Goal: Task Accomplishment & Management: Complete application form

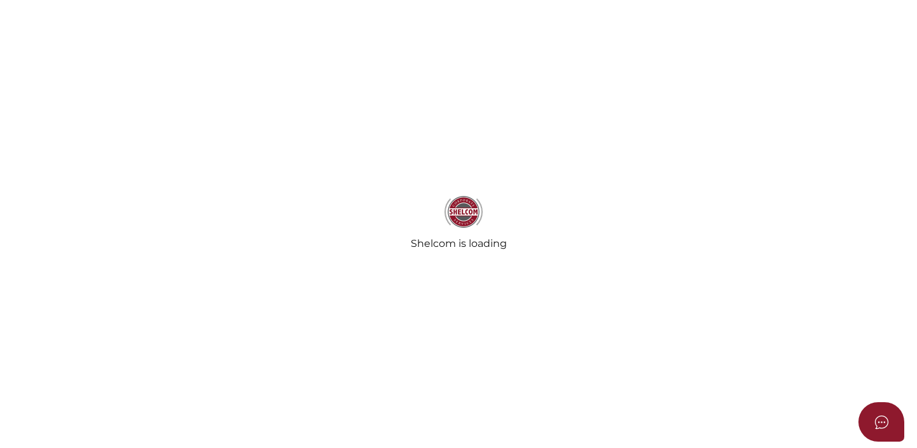
select select
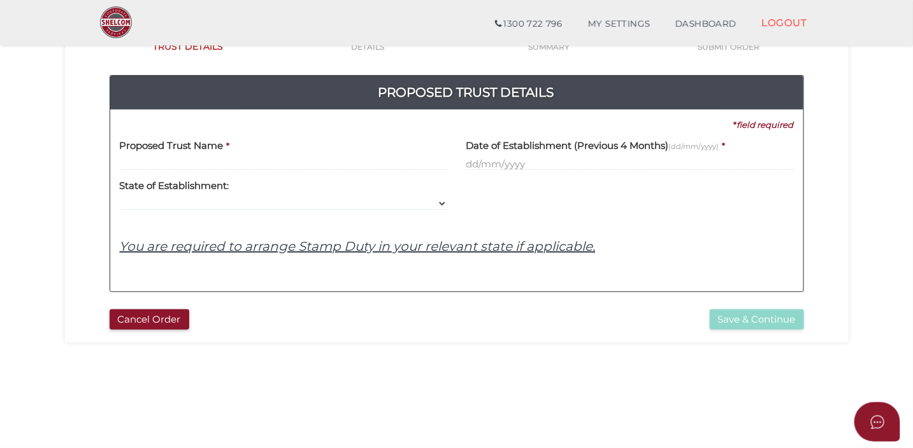
scroll to position [107, 0]
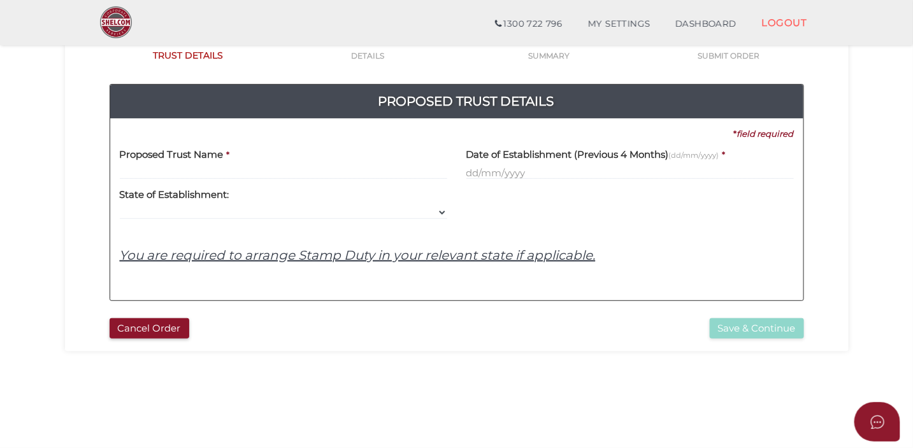
type input "Q"
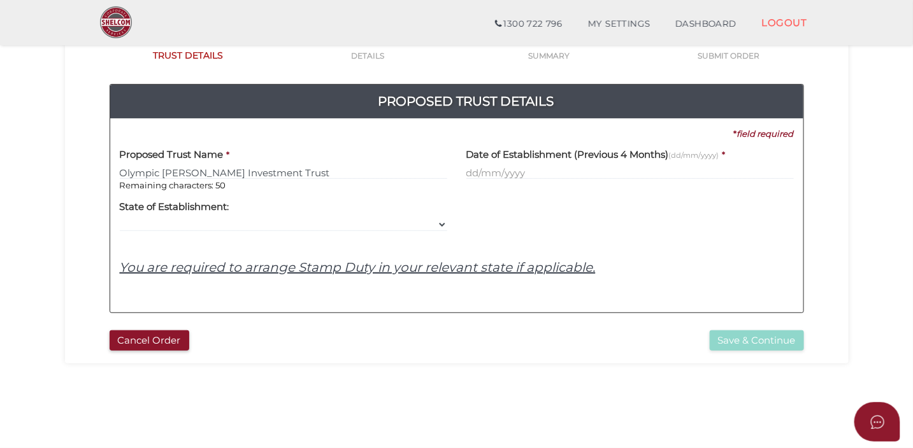
type input "Olympic Duong Investment Trust"
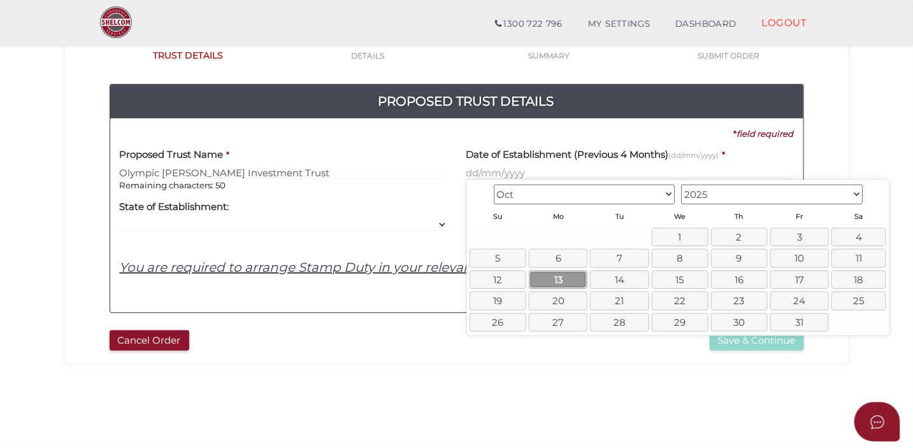
click at [575, 274] on link "13" at bounding box center [558, 280] width 59 height 18
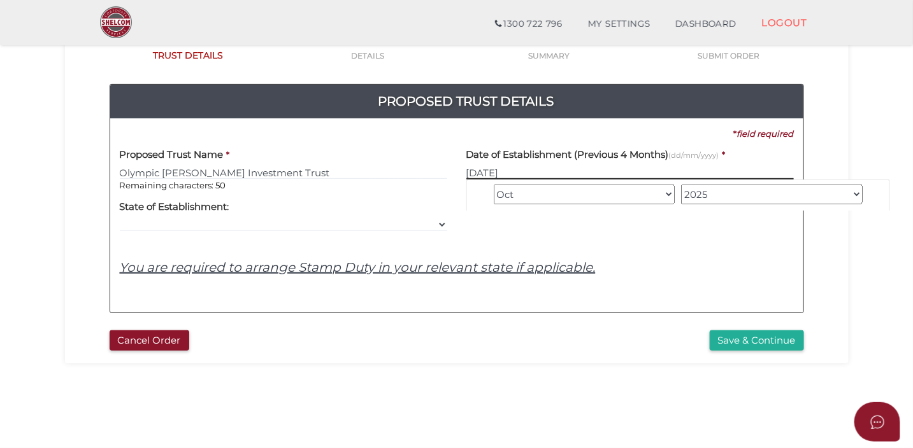
click at [521, 177] on input "13/10/2025" at bounding box center [629, 173] width 327 height 14
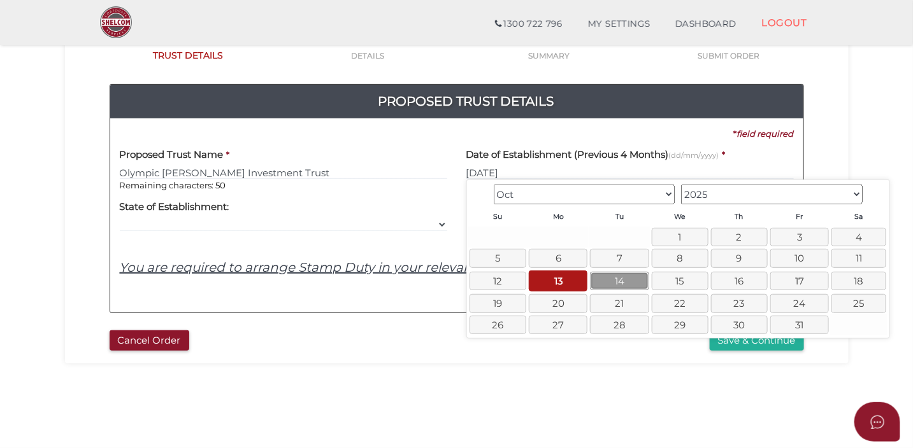
click at [604, 281] on link "14" at bounding box center [619, 281] width 59 height 18
type input "14/10/2025"
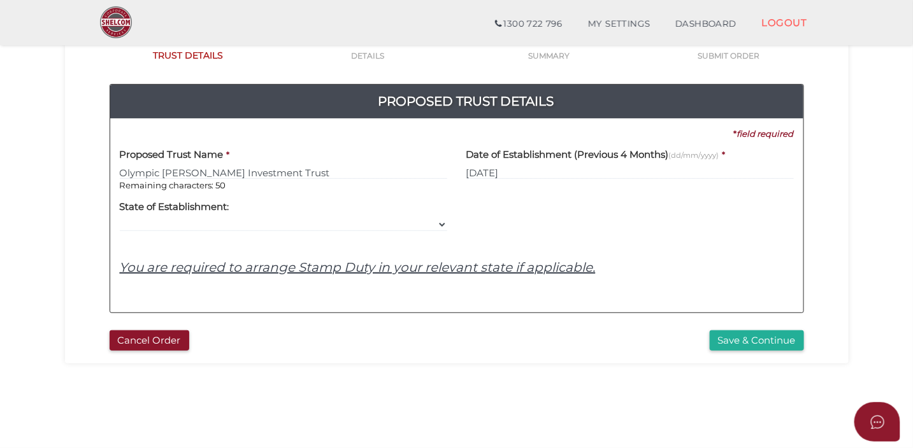
click at [516, 225] on div at bounding box center [630, 212] width 346 height 40
click at [727, 340] on button "Save & Continue" at bounding box center [756, 341] width 94 height 21
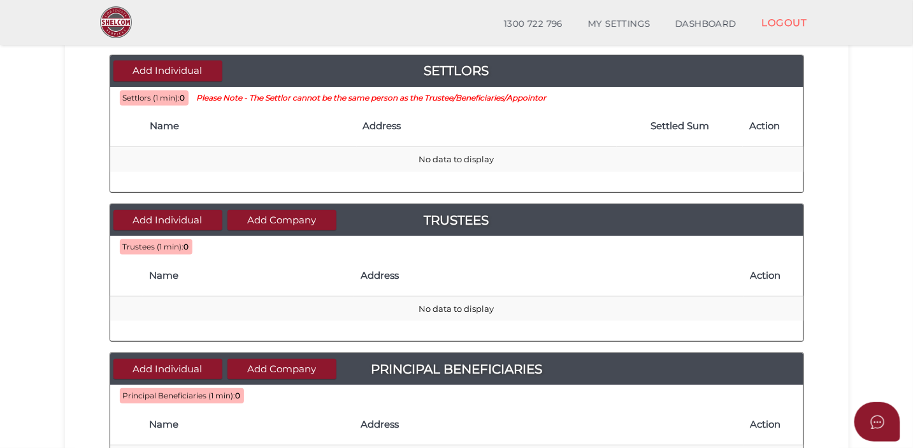
scroll to position [134, 0]
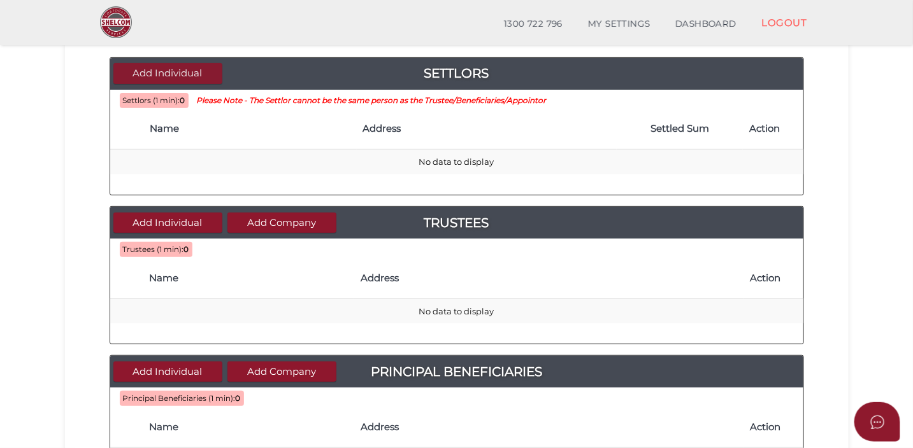
click at [196, 71] on button "Add Individual" at bounding box center [167, 73] width 109 height 21
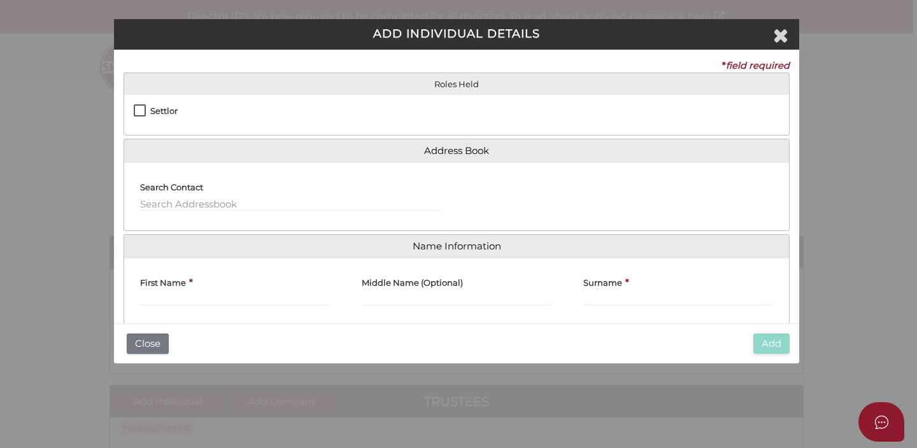
click at [142, 107] on label "Settlor" at bounding box center [156, 114] width 44 height 16
checkbox input "true"
type input "10"
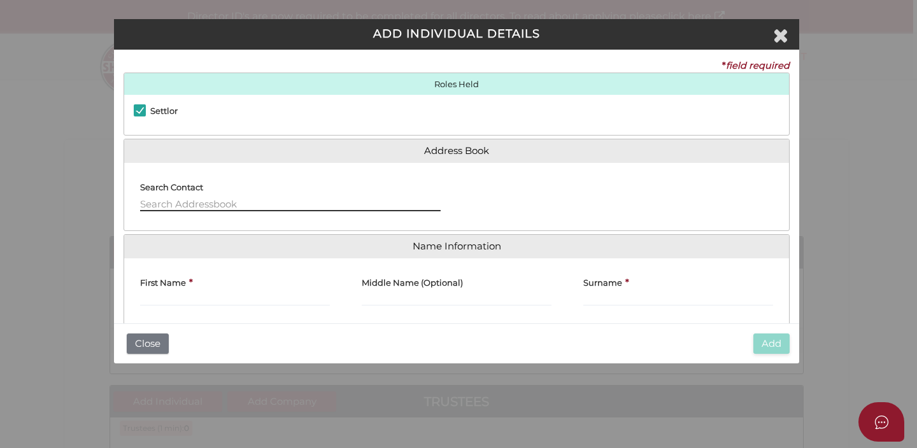
click at [213, 201] on input "text" at bounding box center [290, 204] width 301 height 14
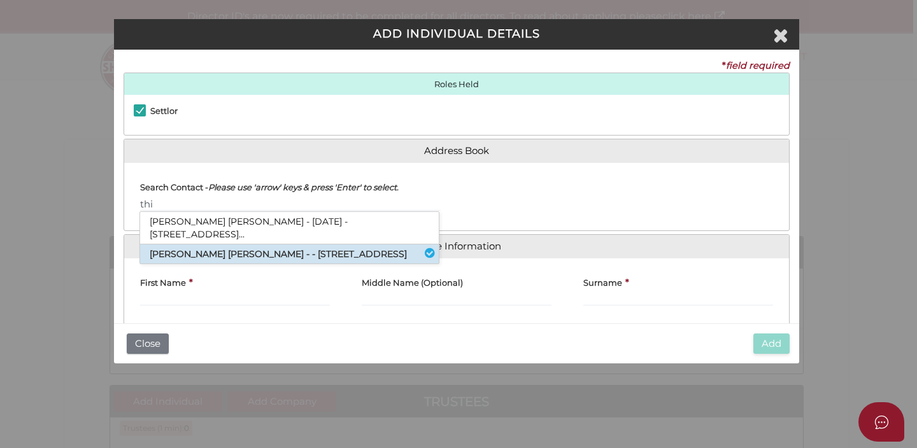
click at [227, 256] on li "[PERSON_NAME] [PERSON_NAME] - - [STREET_ADDRESS]" at bounding box center [289, 254] width 299 height 19
type input "Thi"
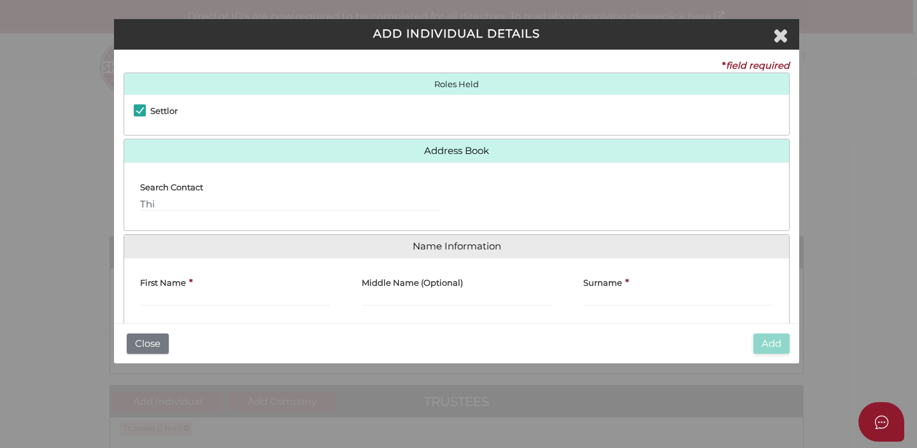
type input "Thi"
type input "Kim Xuan"
type input "Ho"
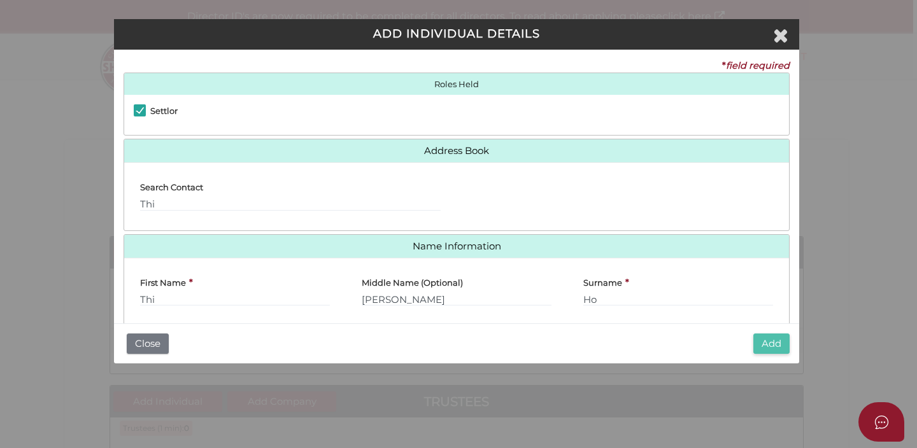
click at [774, 339] on button "Add" at bounding box center [771, 344] width 36 height 21
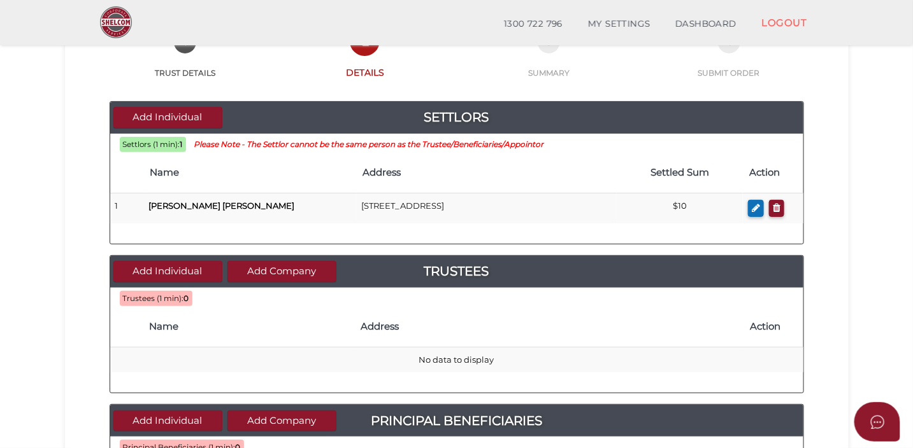
scroll to position [200, 0]
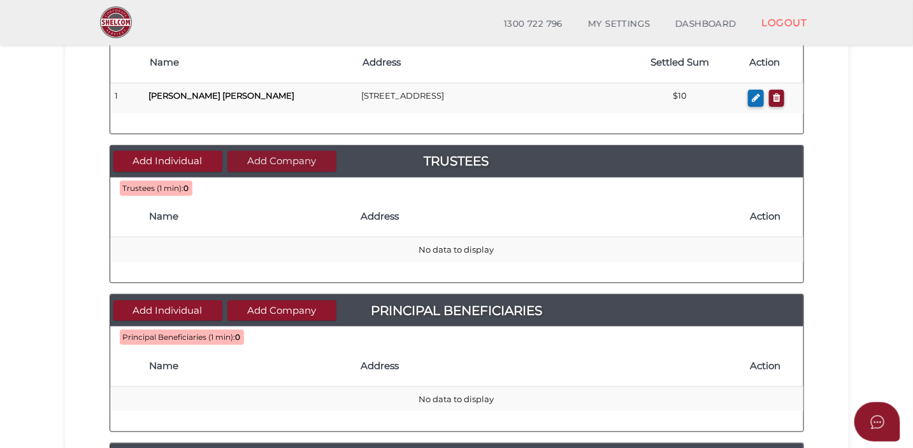
click at [310, 160] on button "Add Company" at bounding box center [281, 161] width 109 height 21
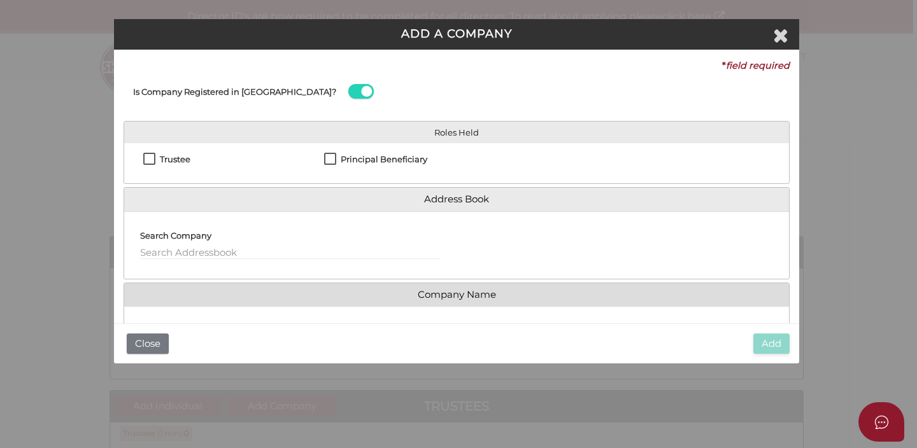
click at [153, 156] on label "Trustee" at bounding box center [166, 163] width 47 height 16
checkbox input "true"
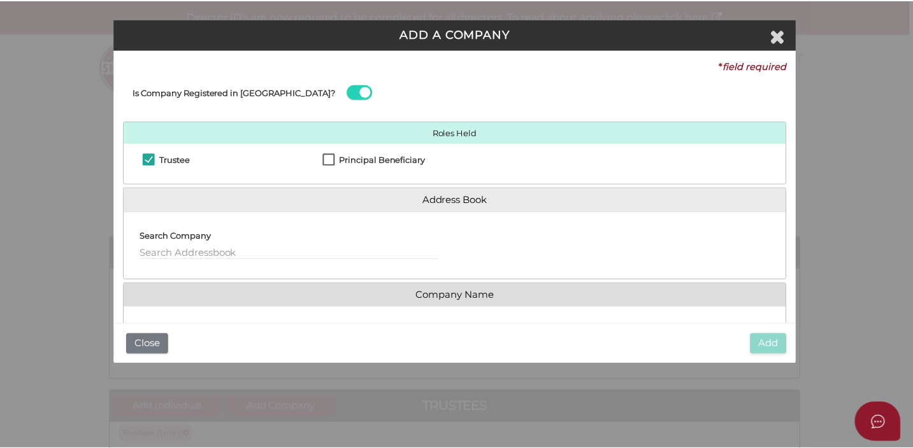
scroll to position [1, 0]
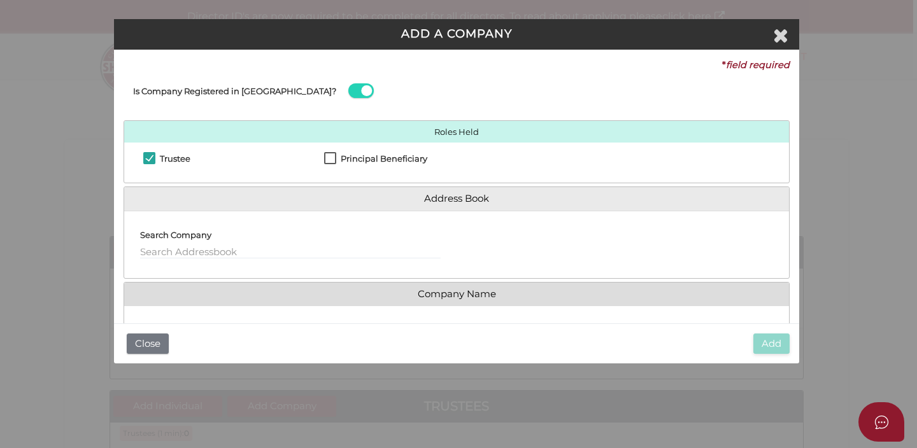
click at [266, 243] on div "Search Company" at bounding box center [290, 240] width 301 height 38
click at [247, 253] on input "text" at bounding box center [290, 252] width 301 height 14
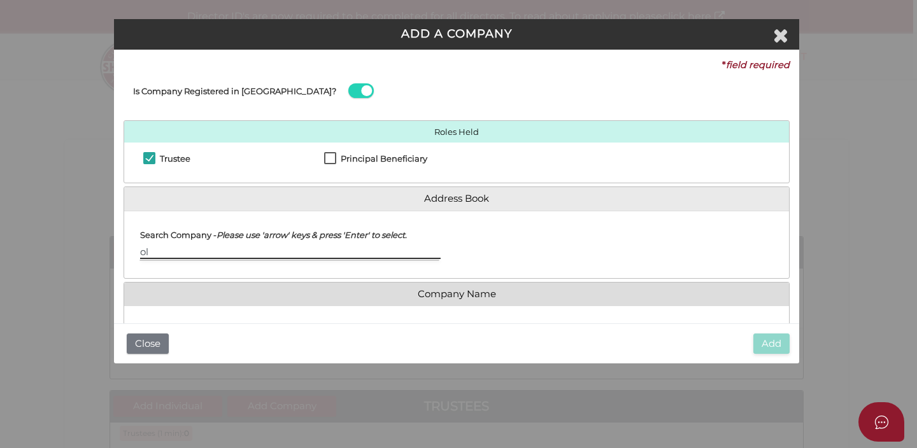
type input "o"
type input "Olympic Duong"
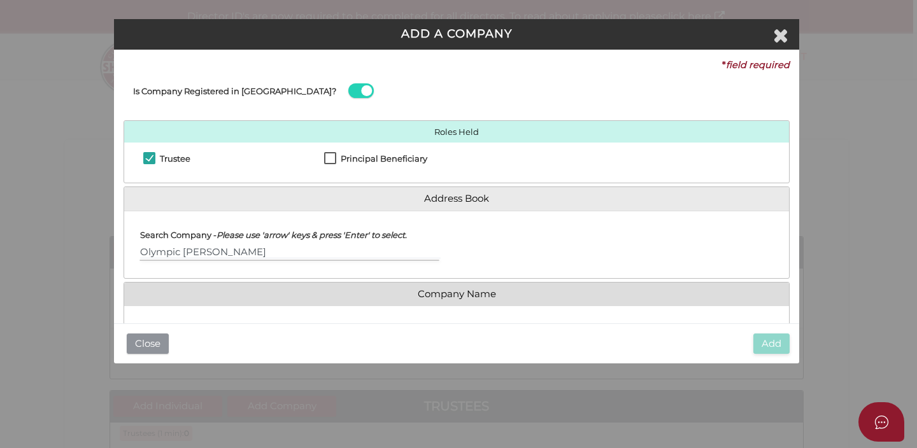
click at [149, 336] on button "Close" at bounding box center [148, 344] width 42 height 21
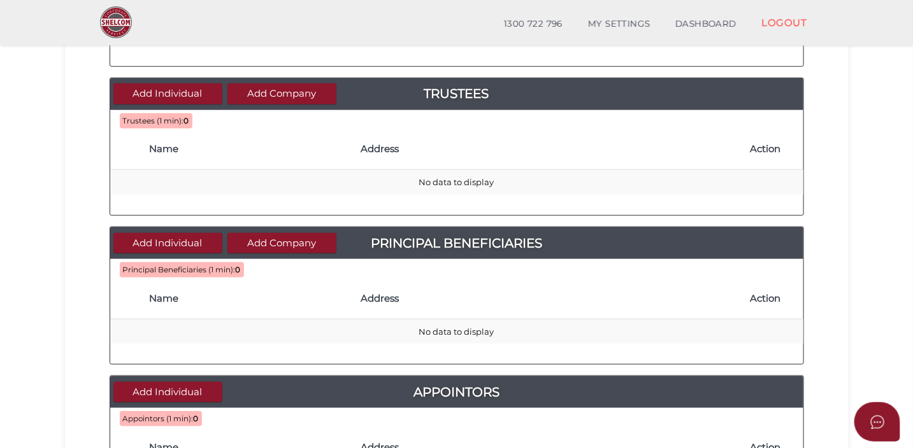
scroll to position [273, 0]
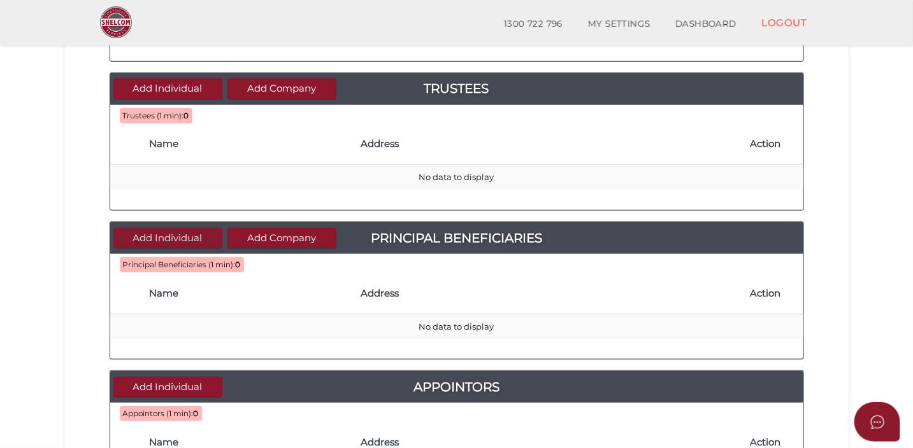
click at [200, 237] on button "Add Individual" at bounding box center [167, 238] width 109 height 21
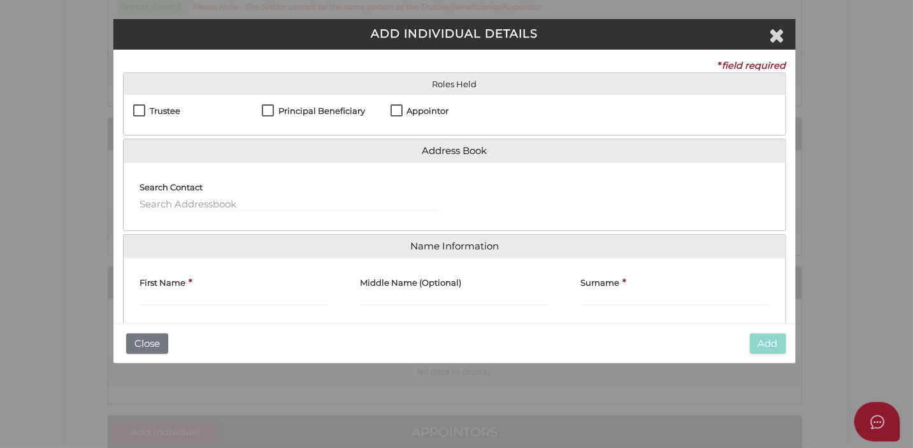
scroll to position [0, 0]
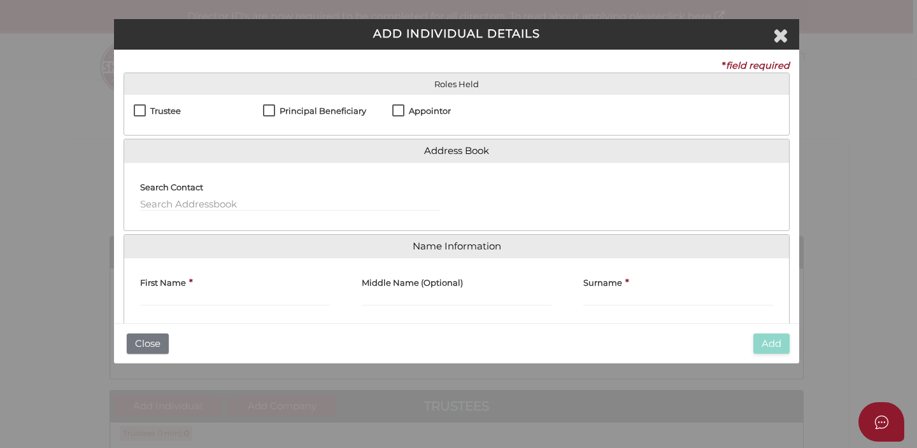
click at [269, 108] on label "Principal Beneficiary" at bounding box center [314, 114] width 103 height 16
checkbox input "true"
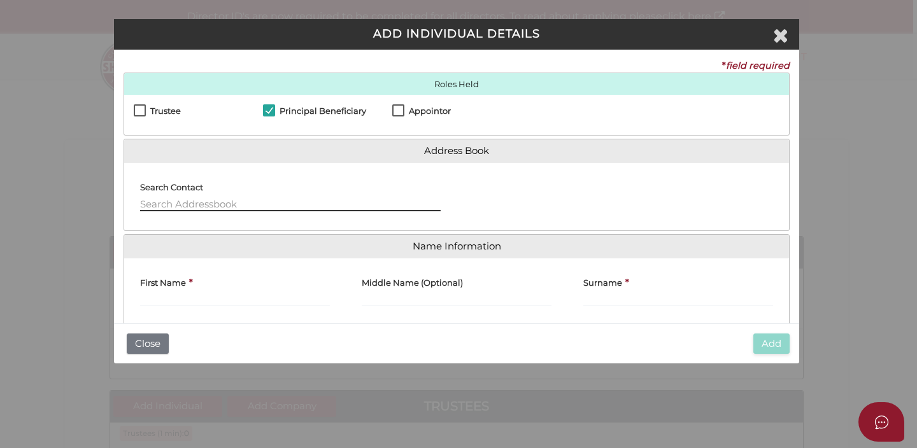
click at [257, 201] on input "text" at bounding box center [290, 204] width 301 height 14
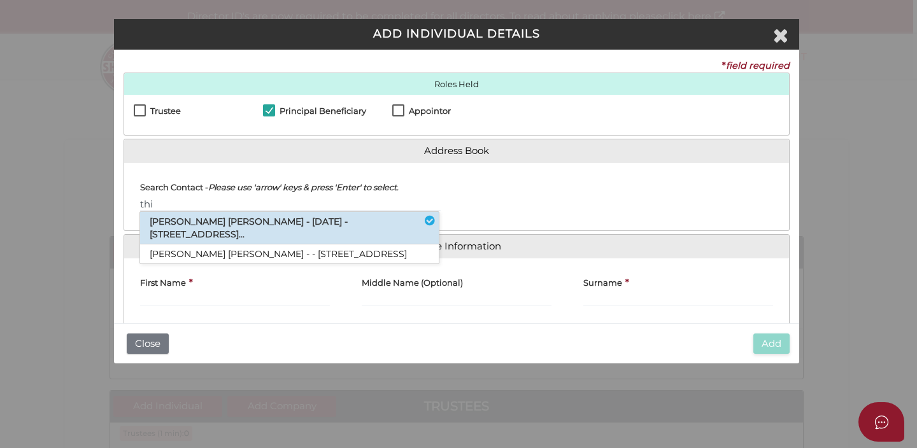
click at [232, 223] on li "[PERSON_NAME] [PERSON_NAME] - [DATE] - [STREET_ADDRESS]..." at bounding box center [289, 228] width 299 height 32
type input "Thi"
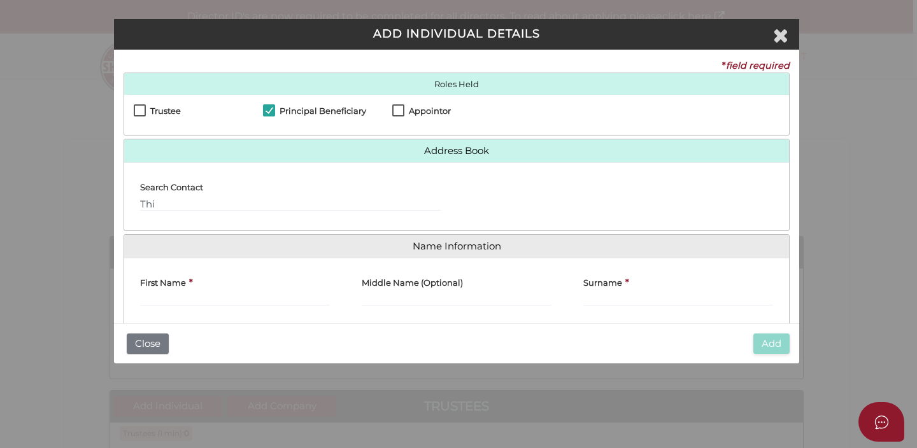
type input "Thi"
type input "Kim Nga"
type input "Duong"
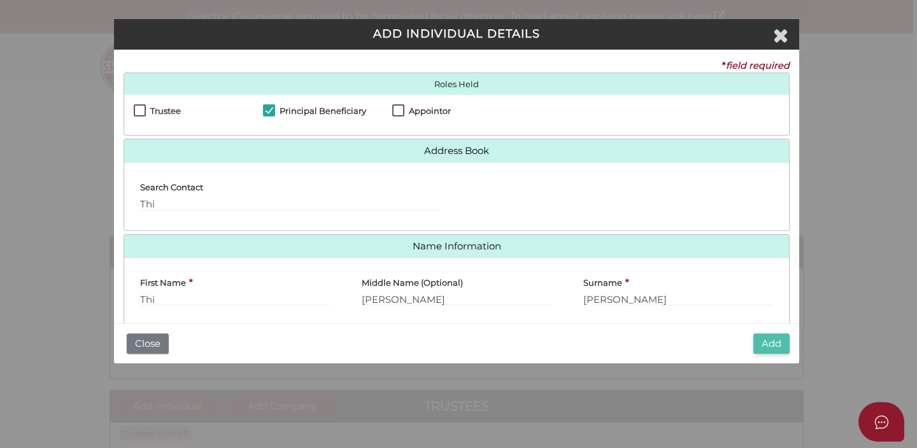
click at [766, 350] on button "Add" at bounding box center [771, 344] width 36 height 21
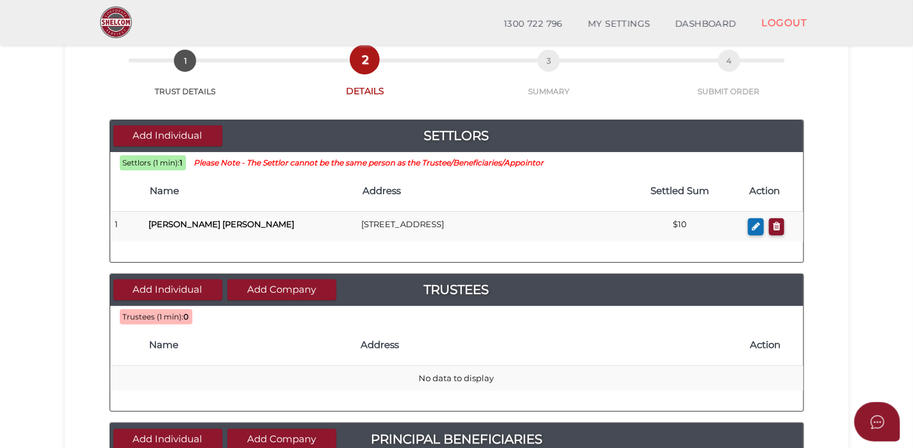
scroll to position [201, 0]
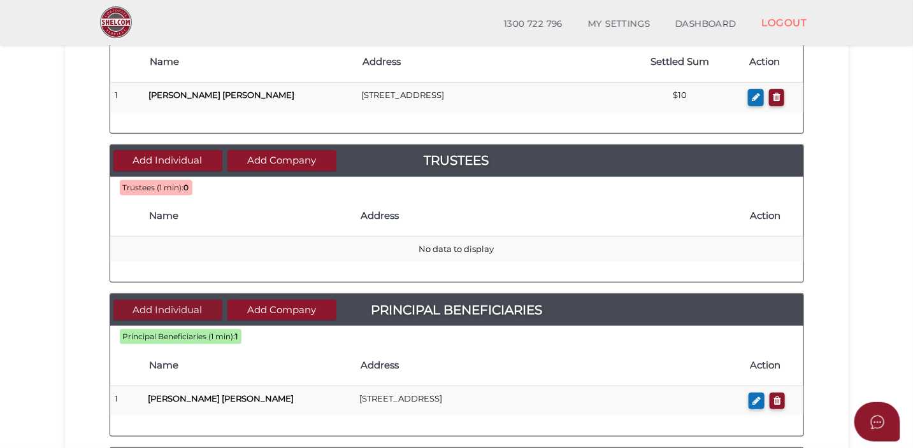
click at [172, 311] on button "Add Individual" at bounding box center [167, 310] width 109 height 21
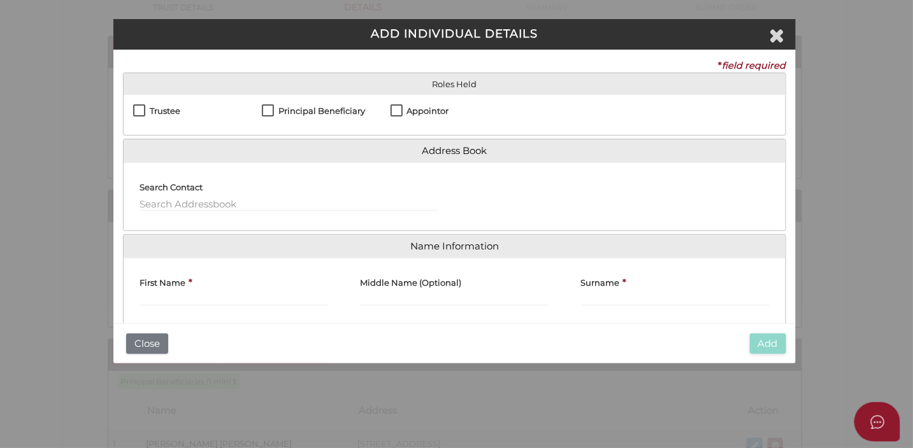
scroll to position [0, 0]
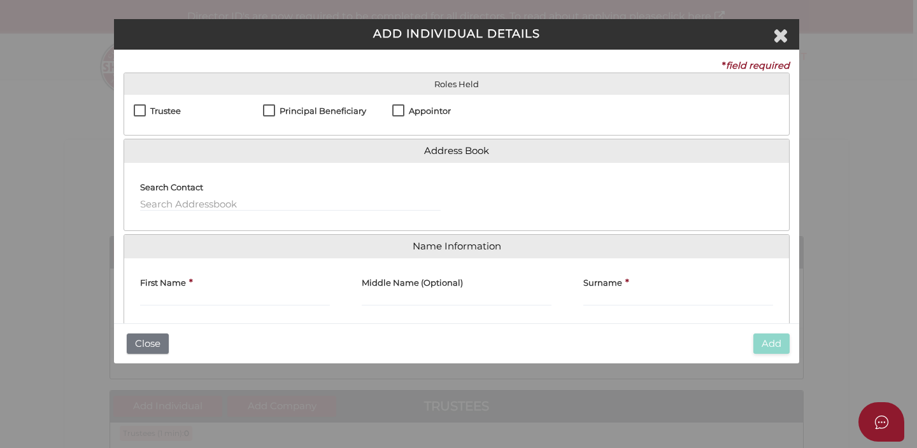
click at [320, 106] on div "Principal Beneficiary" at bounding box center [327, 114] width 129 height 21
click at [273, 111] on label "Principal Beneficiary" at bounding box center [314, 114] width 103 height 16
checkbox input "true"
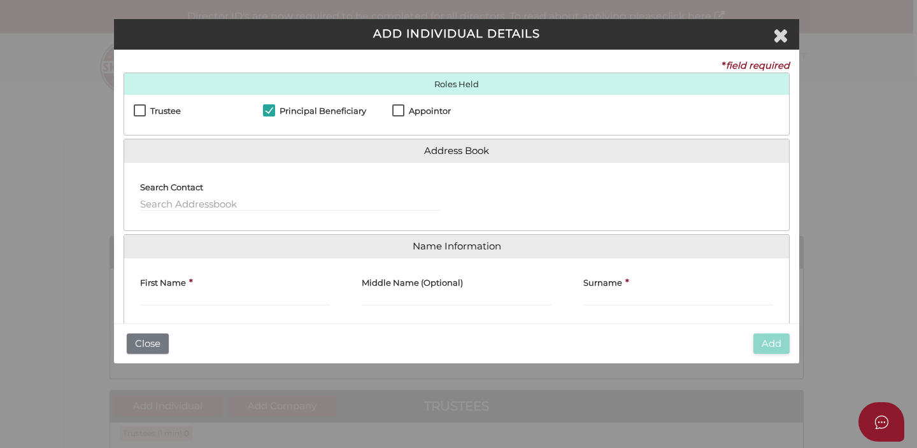
click at [256, 190] on div "Search Contact" at bounding box center [290, 192] width 301 height 38
click at [238, 208] on input "text" at bounding box center [290, 204] width 301 height 14
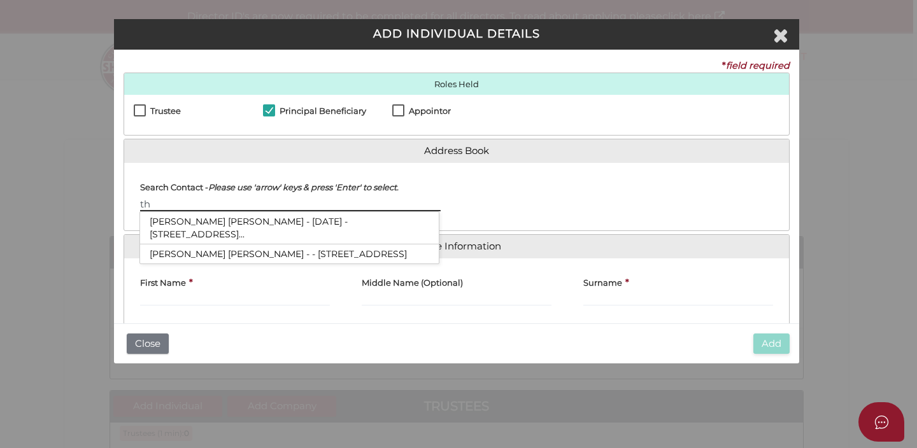
type input "t"
type input "T"
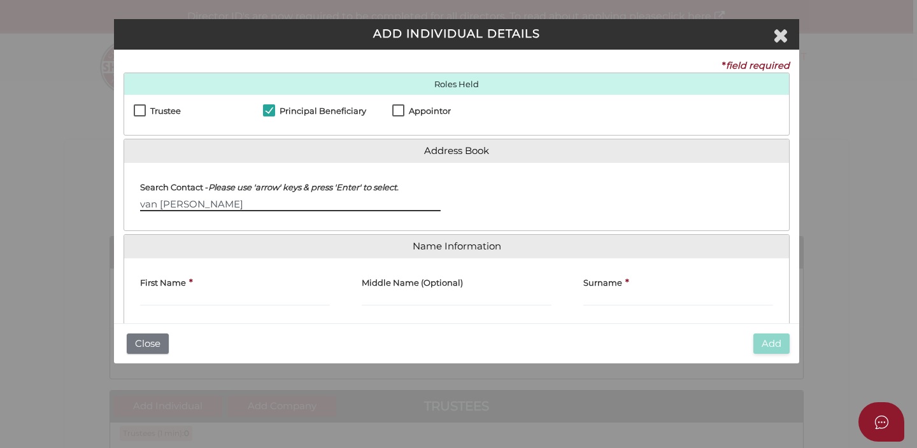
type input "van [PERSON_NAME]"
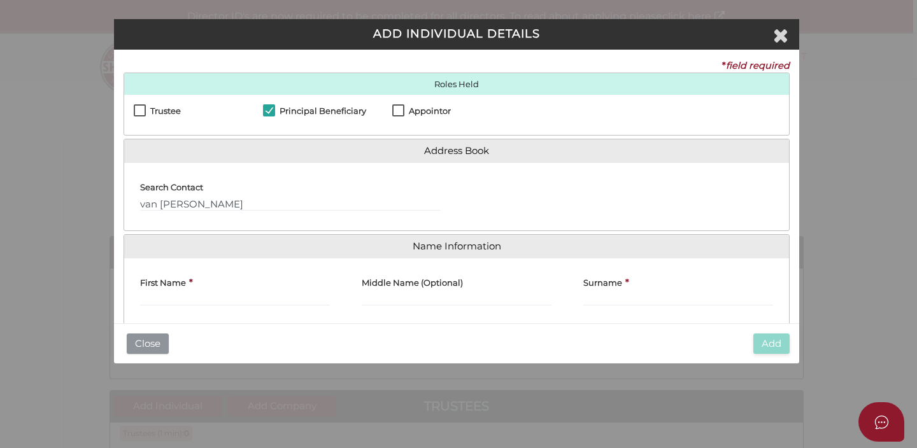
click at [156, 342] on button "Close" at bounding box center [148, 344] width 42 height 21
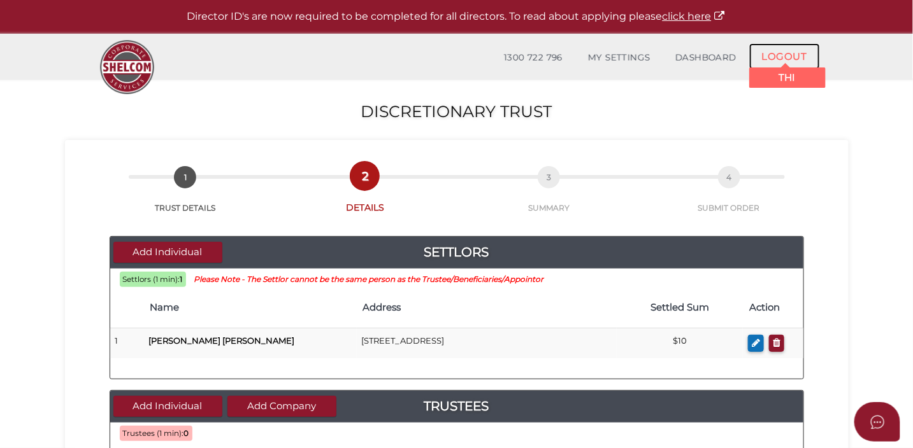
click at [778, 60] on link "LOGOUT" at bounding box center [784, 56] width 71 height 26
